Goal: Information Seeking & Learning: Learn about a topic

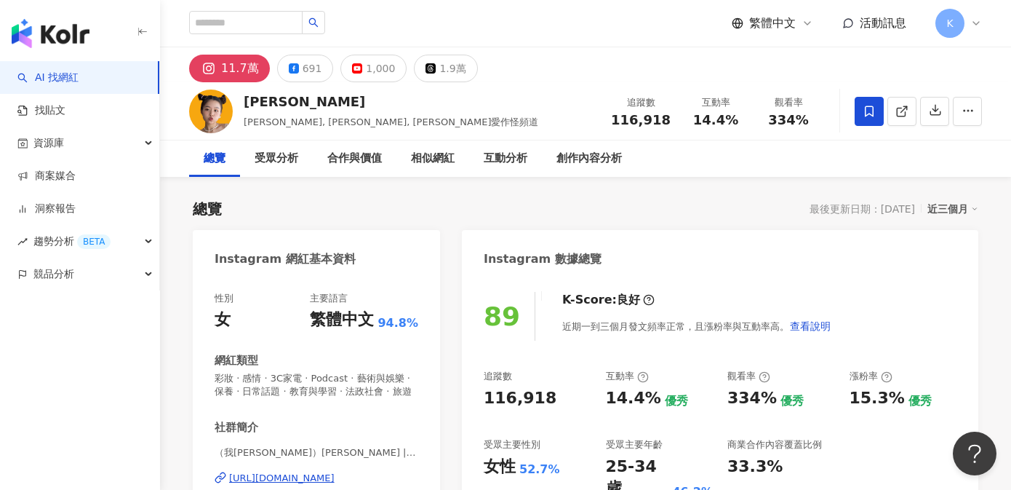
click at [618, 119] on div "116,918" at bounding box center [641, 120] width 60 height 15
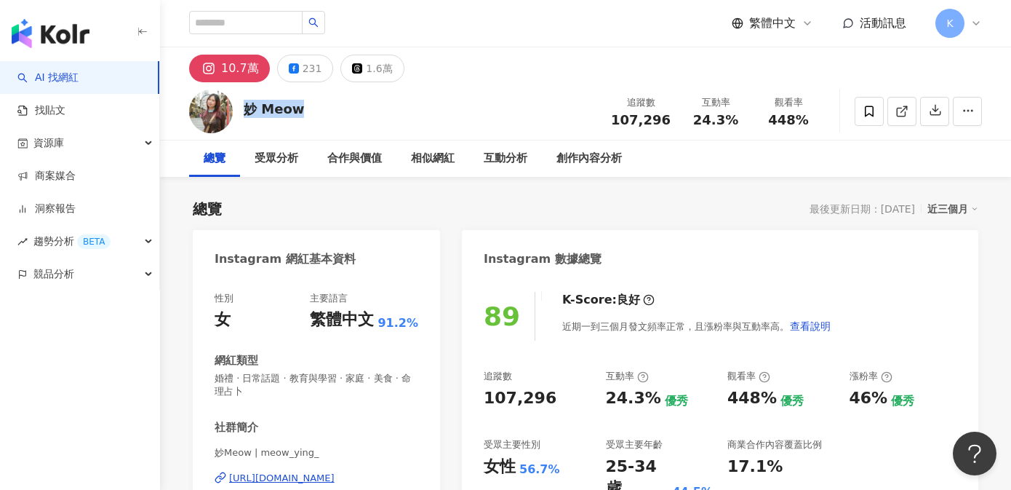
drag, startPoint x: 243, startPoint y: 108, endPoint x: 315, endPoint y: 108, distance: 72.0
click at [315, 108] on div "妙 Meow 追蹤數 107,296 互動率 24.3% 觀看率 448%" at bounding box center [585, 110] width 851 height 57
copy div "妙 Meow"
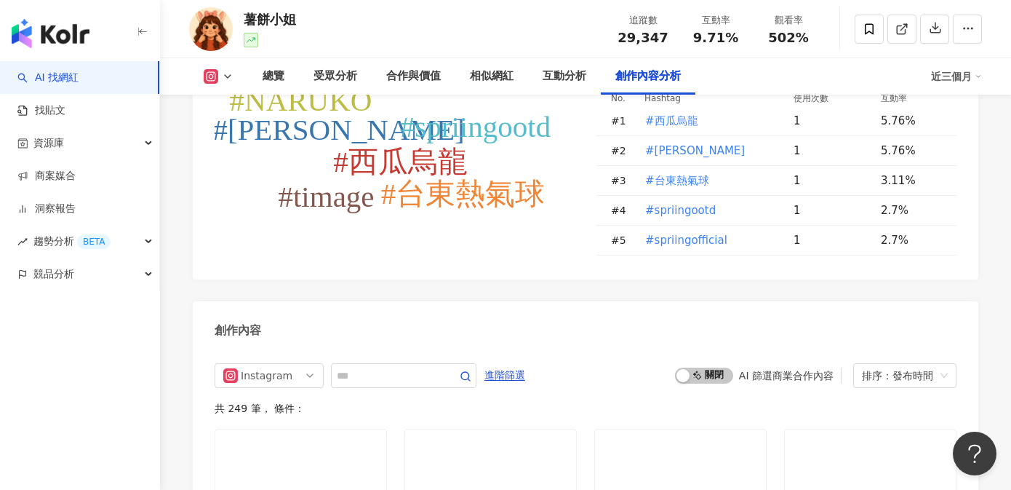
scroll to position [4364, 0]
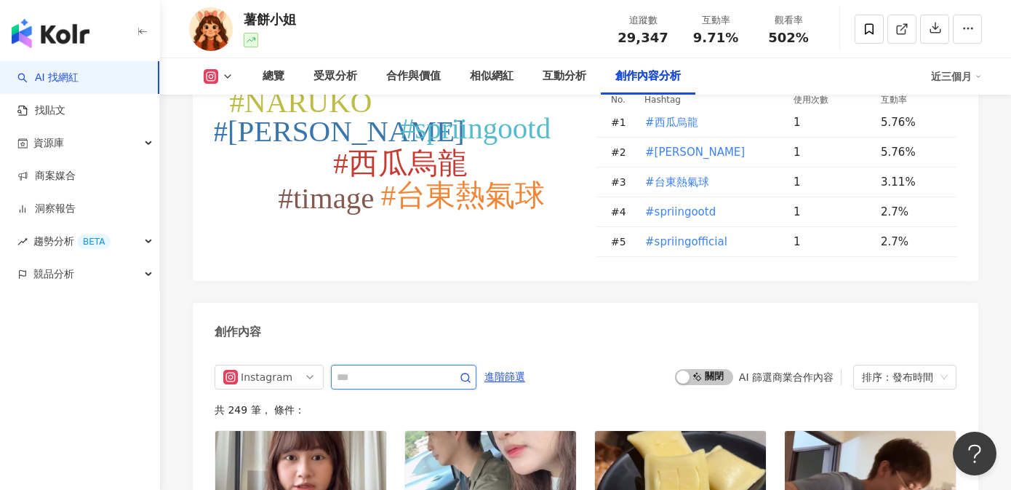
click at [407, 368] on input "text" at bounding box center [388, 376] width 102 height 17
type input "****"
click at [466, 372] on icon "button" at bounding box center [466, 378] width 12 height 12
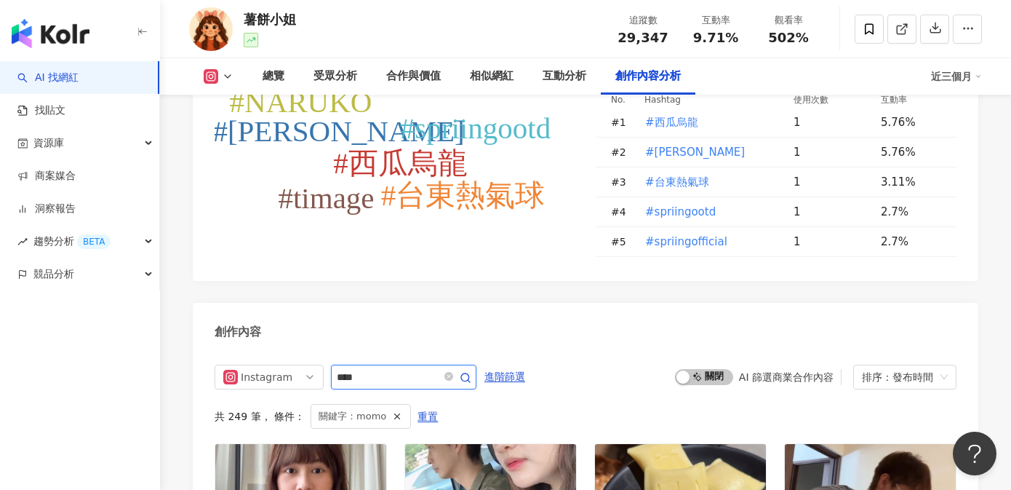
scroll to position [4463, 0]
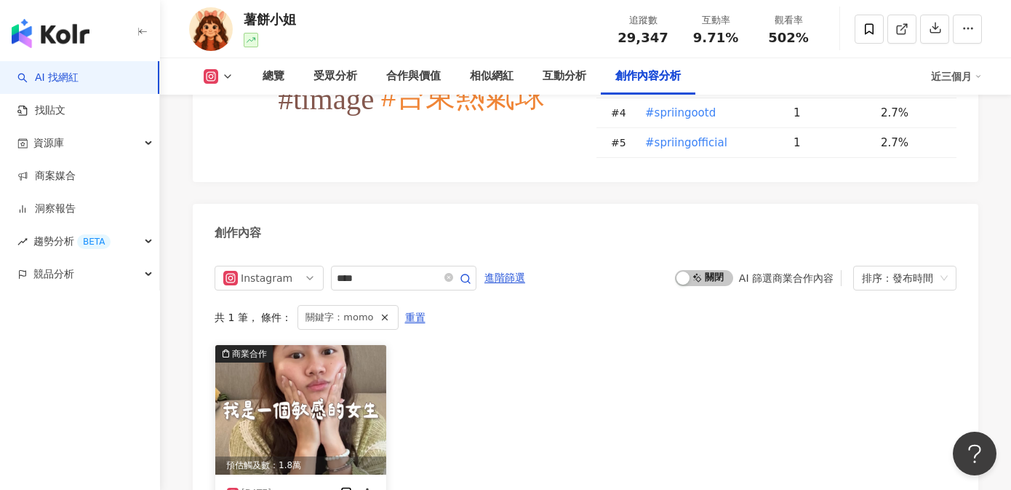
click at [310, 345] on img at bounding box center [300, 409] width 171 height 129
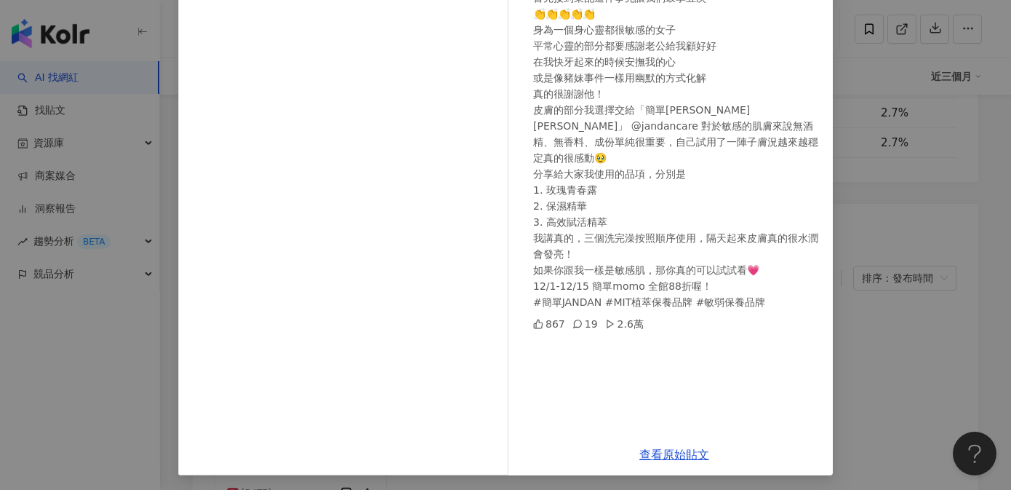
scroll to position [163, 0]
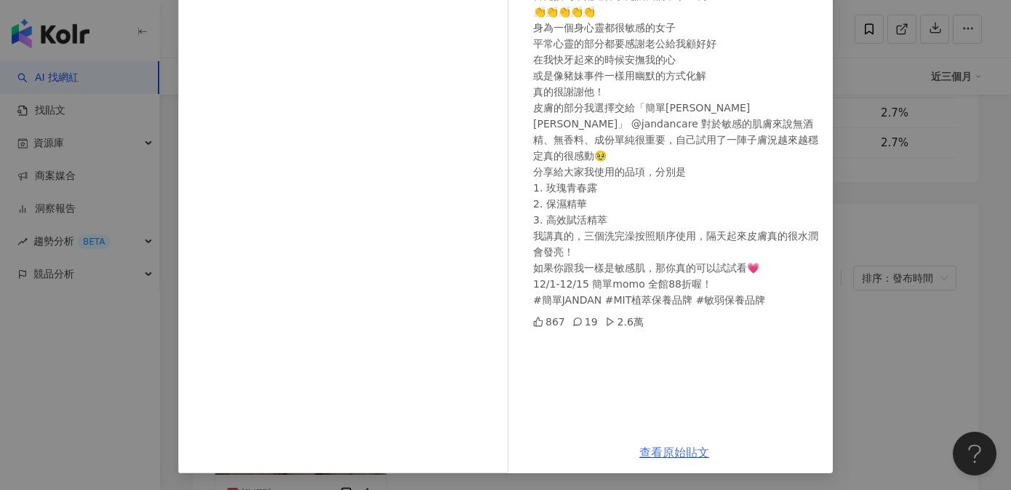
click at [679, 455] on link "查看原始貼文" at bounding box center [674, 452] width 70 height 14
